Goal: Navigation & Orientation: Find specific page/section

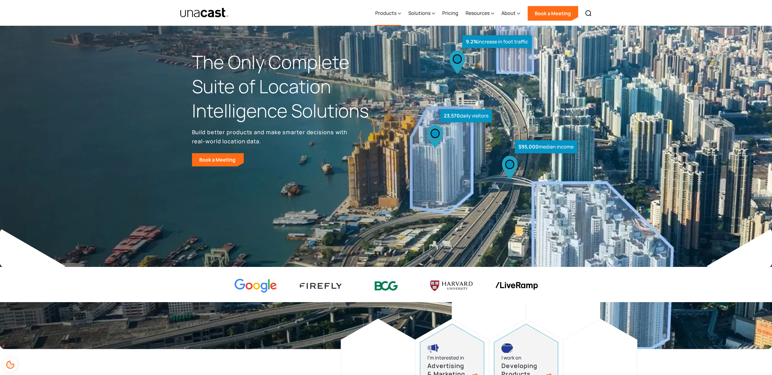
click at [384, 12] on div "Products" at bounding box center [385, 12] width 21 height 7
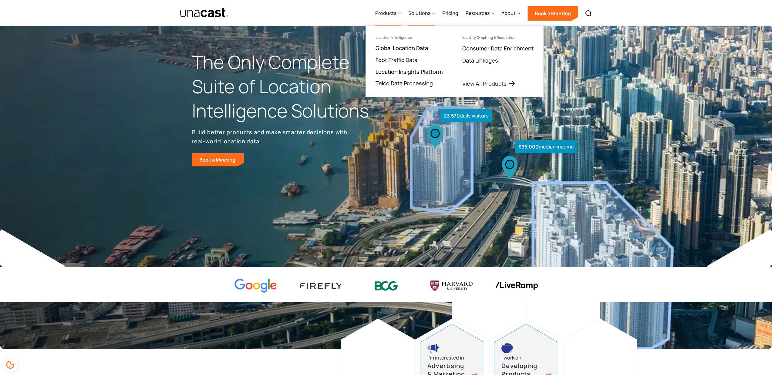
click at [418, 13] on div "Solutions" at bounding box center [419, 12] width 22 height 7
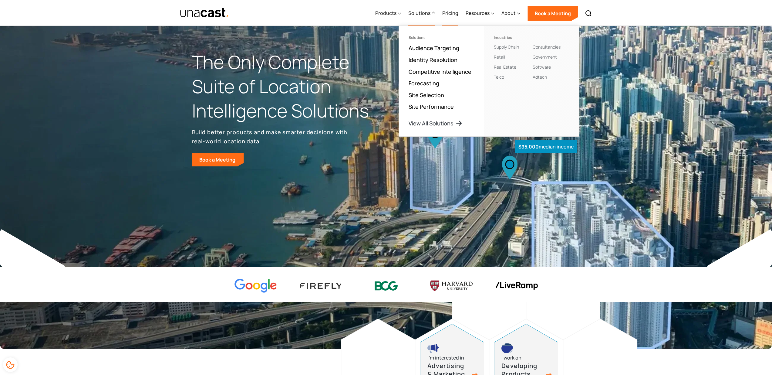
click at [455, 18] on link "Pricing" at bounding box center [450, 13] width 16 height 25
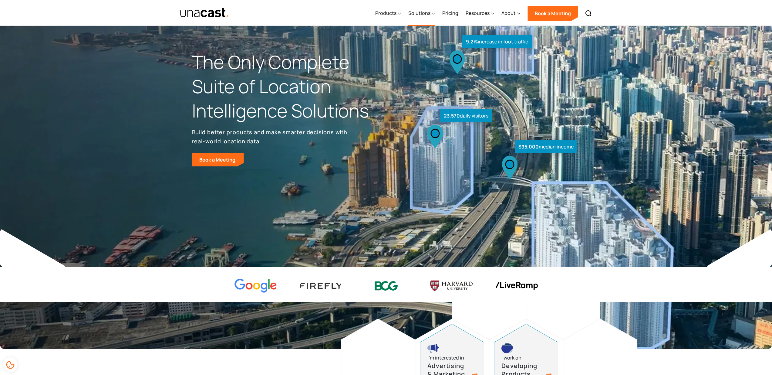
click at [421, 10] on div "Solutions" at bounding box center [419, 12] width 22 height 7
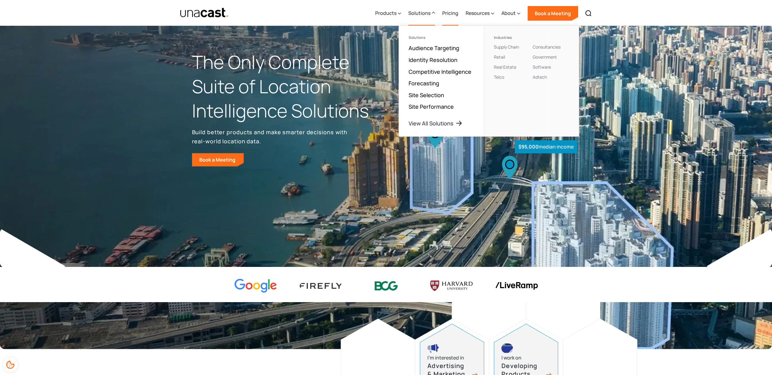
drag, startPoint x: 519, startPoint y: 15, endPoint x: 446, endPoint y: 12, distance: 72.9
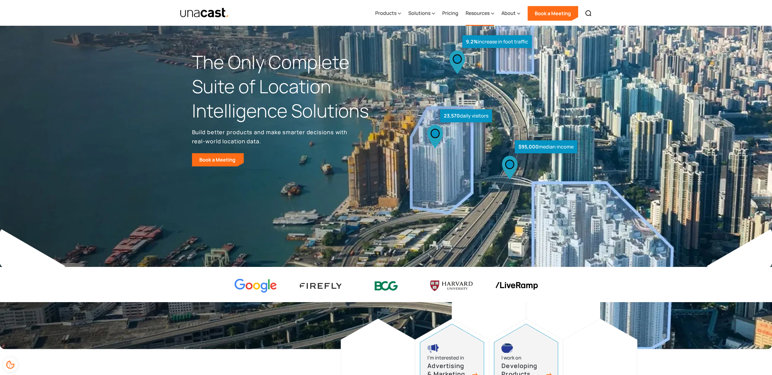
click at [474, 15] on div "Resources" at bounding box center [478, 12] width 24 height 7
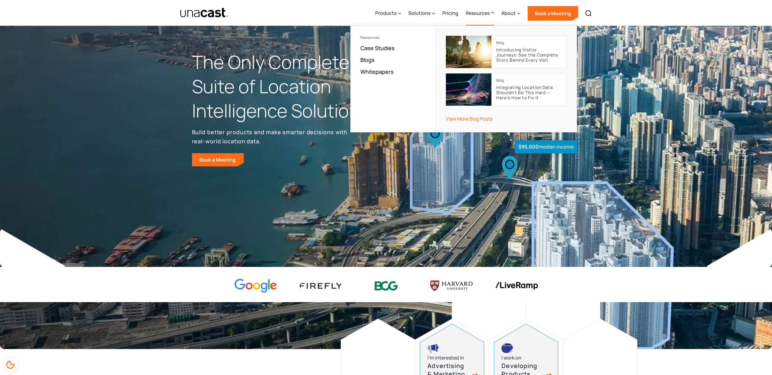
click at [375, 14] on div "Products Location Intelligence Global Location Data Foot Traffic Data Location …" at bounding box center [484, 13] width 224 height 26
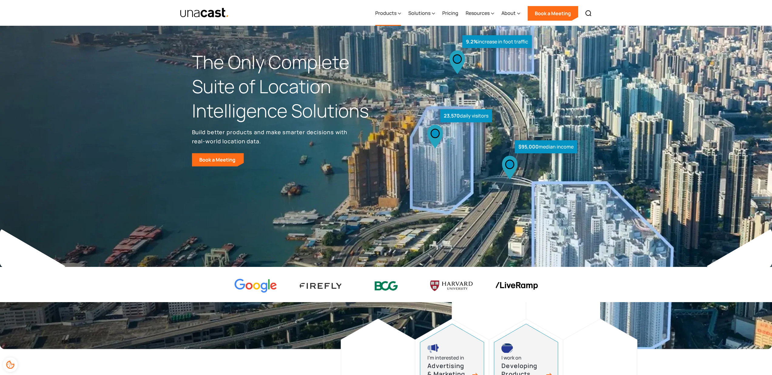
drag, startPoint x: 382, startPoint y: 13, endPoint x: 384, endPoint y: 10, distance: 3.4
click at [384, 10] on div "Products" at bounding box center [385, 12] width 21 height 7
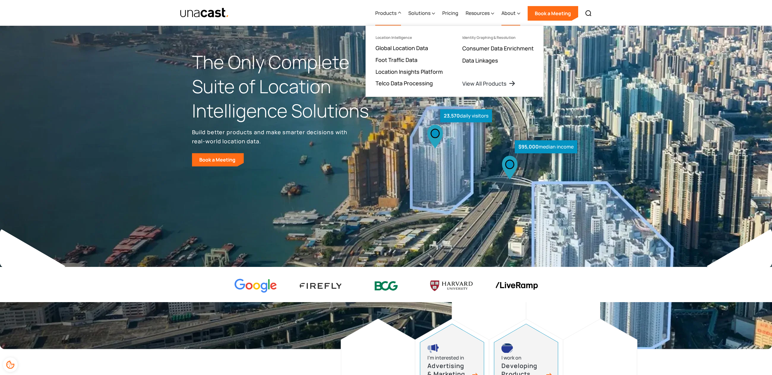
click at [511, 12] on div "About" at bounding box center [509, 12] width 14 height 7
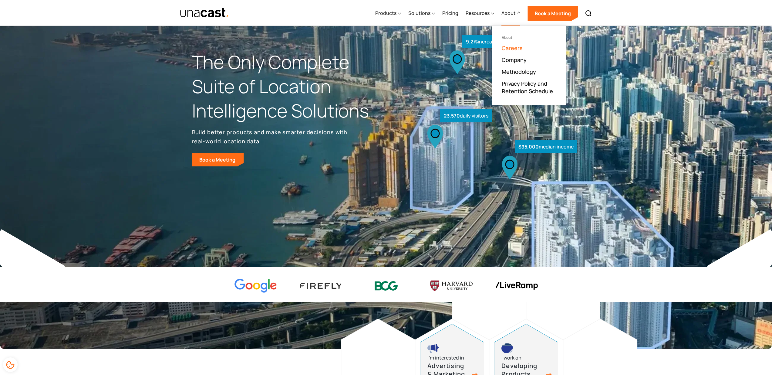
click at [514, 51] on link "Careers" at bounding box center [512, 47] width 21 height 7
